Goal: Transaction & Acquisition: Purchase product/service

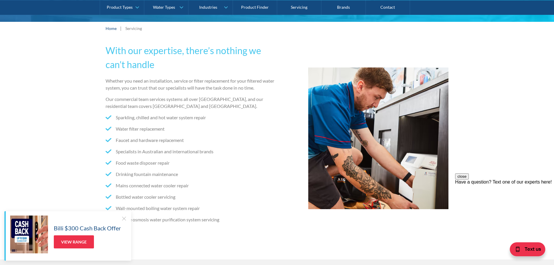
scroll to position [29, 0]
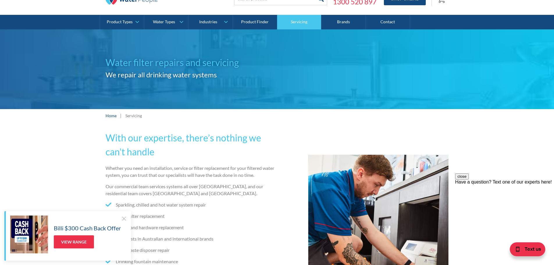
click at [292, 24] on link "Servicing" at bounding box center [299, 22] width 44 height 15
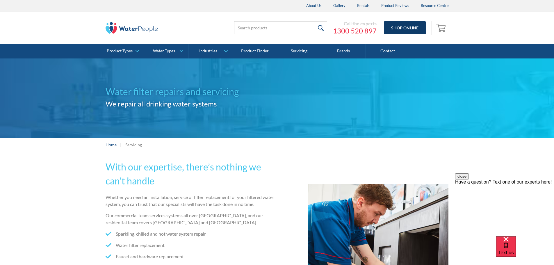
click at [397, 26] on link "Shop Online" at bounding box center [405, 27] width 42 height 13
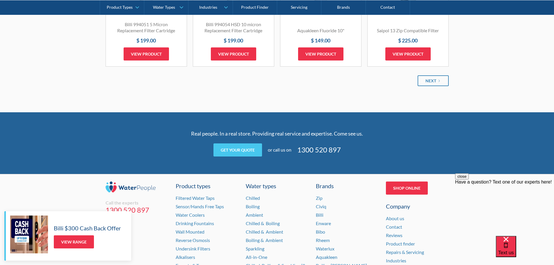
scroll to position [785, 0]
